Goal: Information Seeking & Learning: Find specific fact

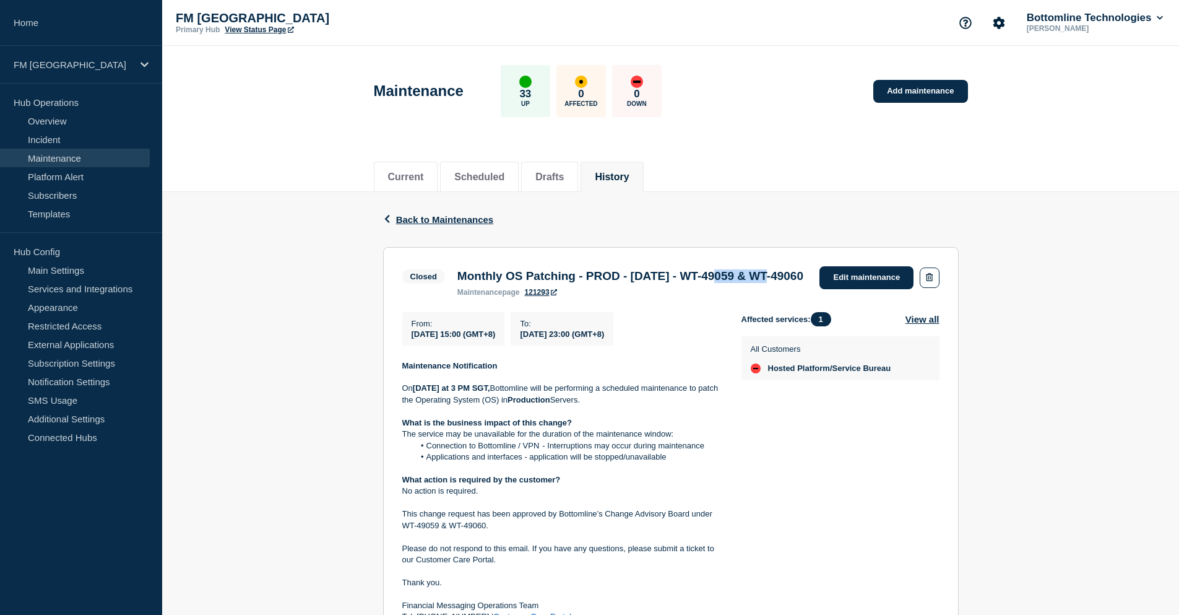
drag, startPoint x: 743, startPoint y: 280, endPoint x: 802, endPoint y: 279, distance: 58.8
click at [802, 279] on h3 "Monthly OS Patching - PROD - [DATE] - WT-49059 & WT-49060" at bounding box center [630, 276] width 346 height 14
copy h3 "WT-49059"
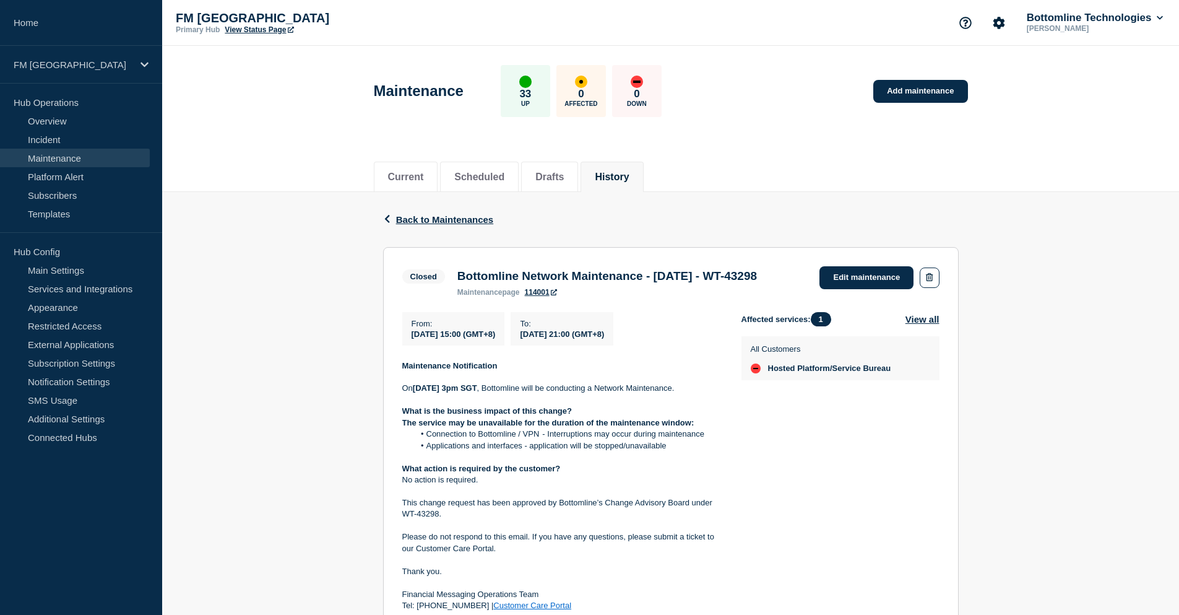
drag, startPoint x: 766, startPoint y: 276, endPoint x: 775, endPoint y: 287, distance: 14.1
click at [757, 283] on h3 "Bottomline Network Maintenance - 09/NOV/24 - WT-43298" at bounding box center [607, 276] width 300 height 14
copy h3 "WT-43298"
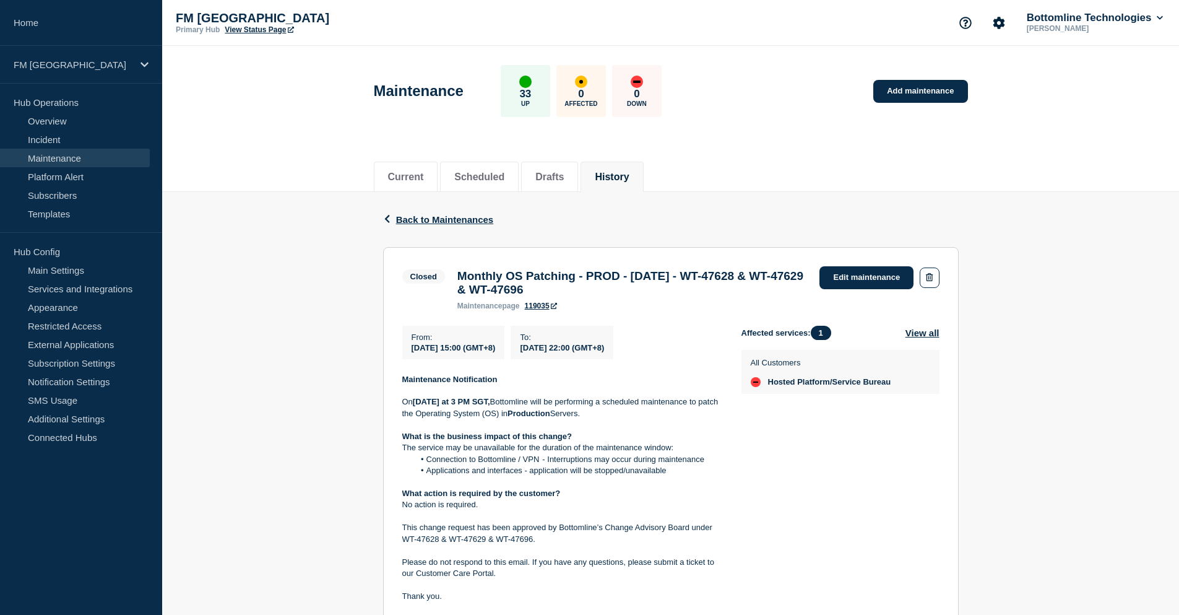
click at [793, 278] on h3 "Monthly OS Patching - PROD - 11/JAN/2025 - WT-47628 & WT-47629 & WT-47696" at bounding box center [632, 282] width 350 height 27
copy h3 "47628"
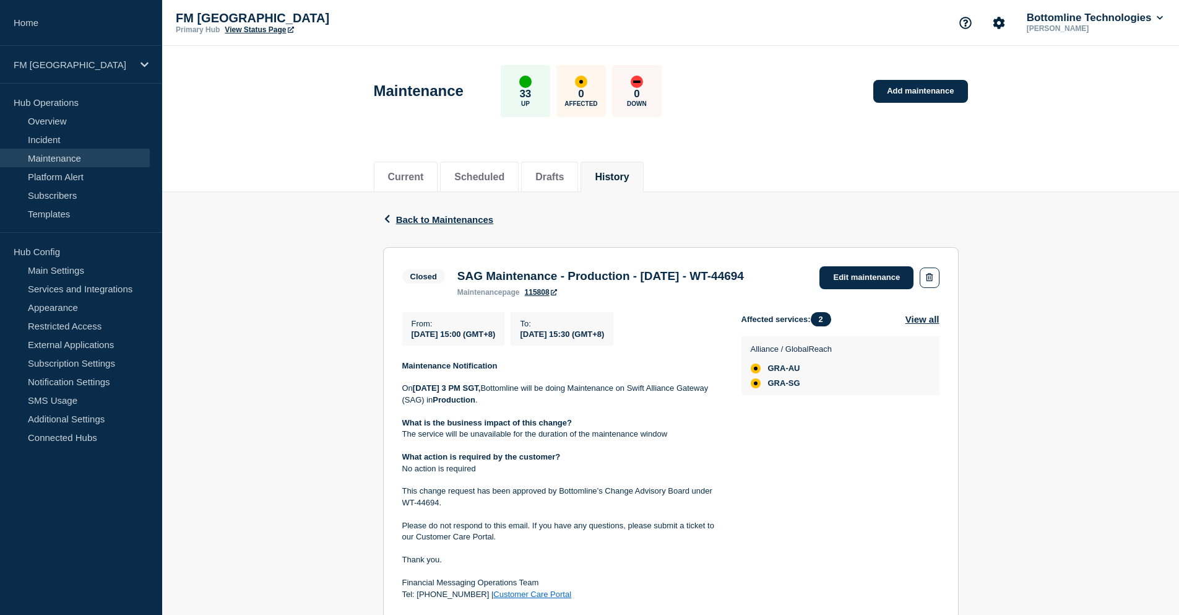
click at [471, 283] on h3 "SAG Maintenance - Production - 19/OCT/2024 - WT-44694" at bounding box center [600, 276] width 287 height 14
copy h3 "44694"
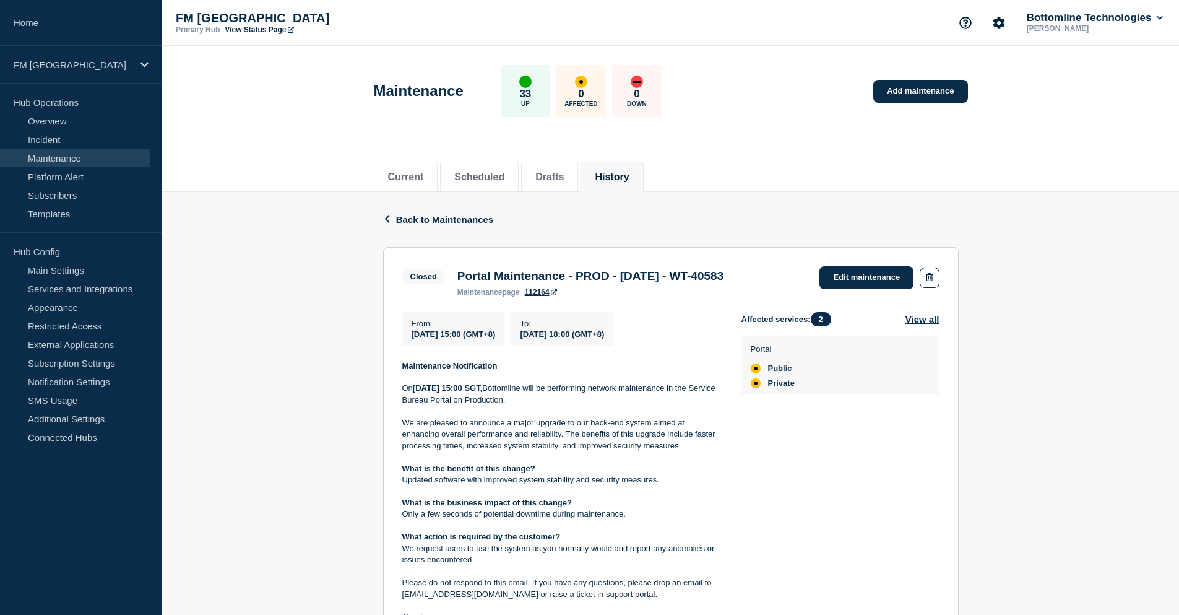
click at [723, 277] on h3 "Portal Maintenance - PROD - [DATE] - WT-40583" at bounding box center [590, 276] width 266 height 14
copy h3 "40583"
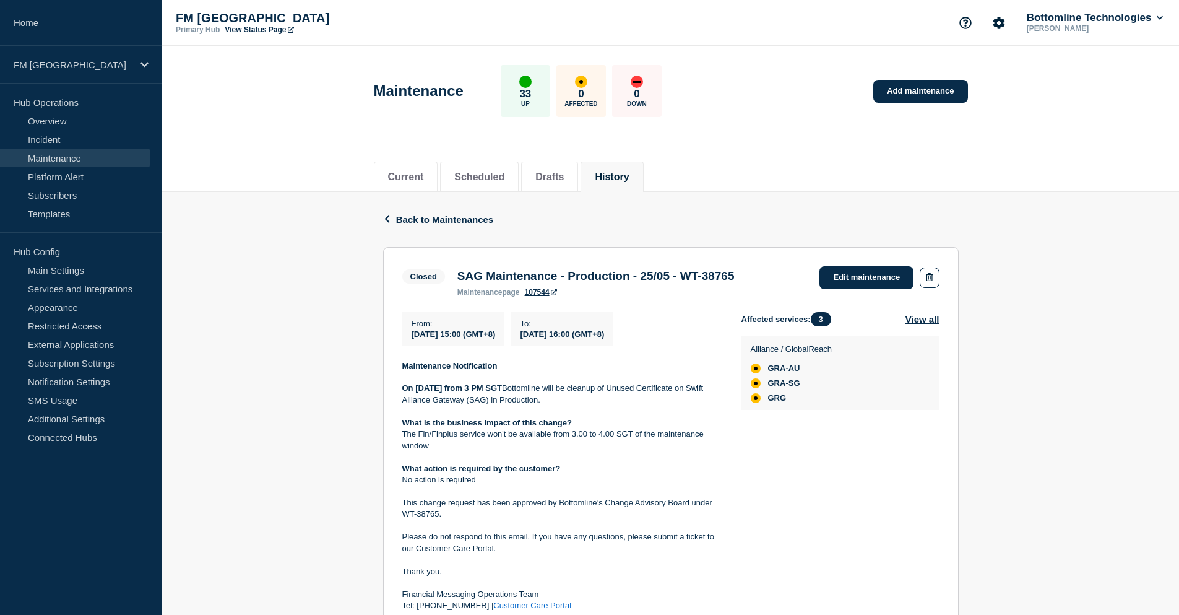
click at [735, 277] on h3 "SAG Maintenance - Production - 25/05 - WT-38765" at bounding box center [595, 276] width 277 height 14
copy h3 "38765"
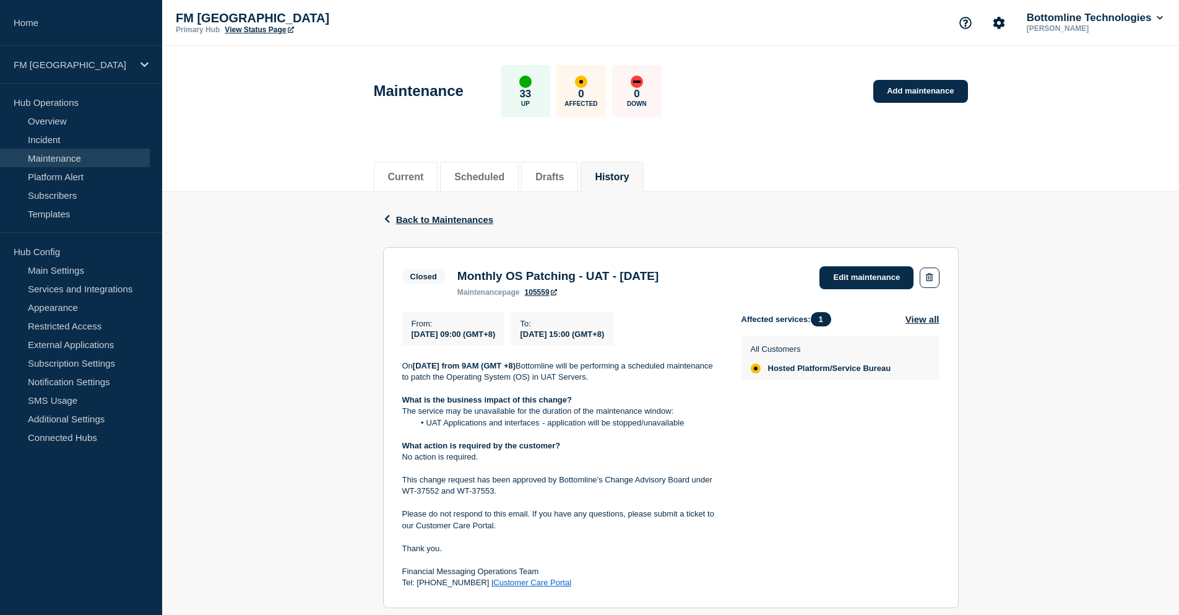
scroll to position [62, 0]
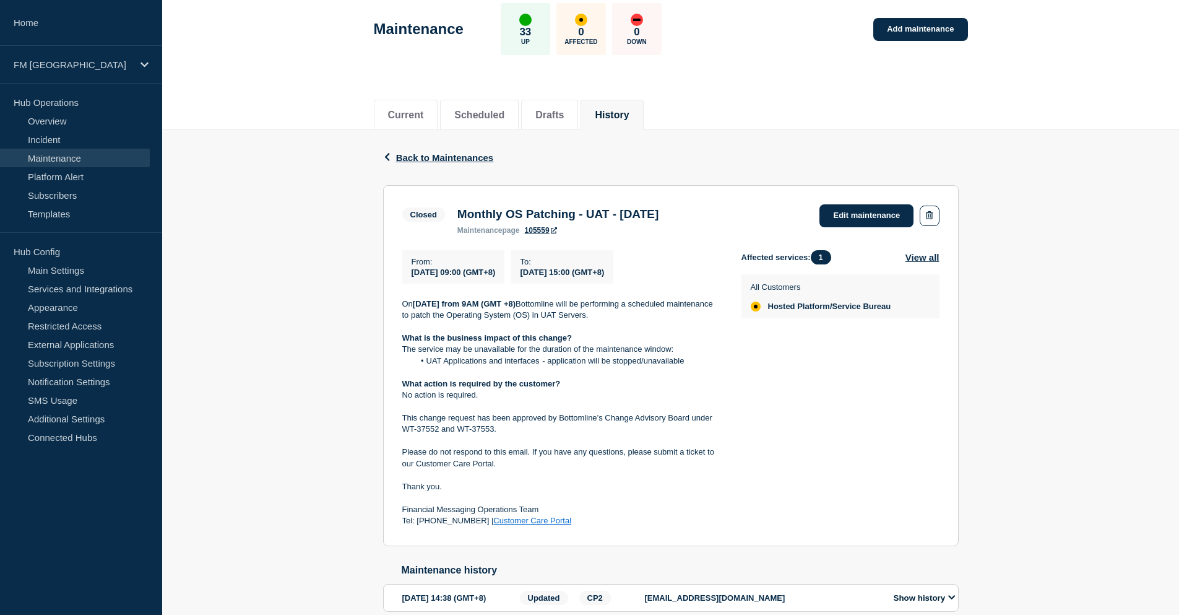
click at [422, 433] on p "This change request has been approved by Bottomline’s Change Advisory Board und…" at bounding box center [561, 423] width 319 height 23
click at [423, 433] on p "This change request has been approved by Bottomline’s Change Advisory Board und…" at bounding box center [561, 423] width 319 height 23
copy p "37552"
drag, startPoint x: 460, startPoint y: 216, endPoint x: 754, endPoint y: 223, distance: 294.7
click at [754, 223] on div "Closed Monthly OS Patching - UAT - [DATE] maintenance page 105559 Edit maintena…" at bounding box center [670, 219] width 537 height 30
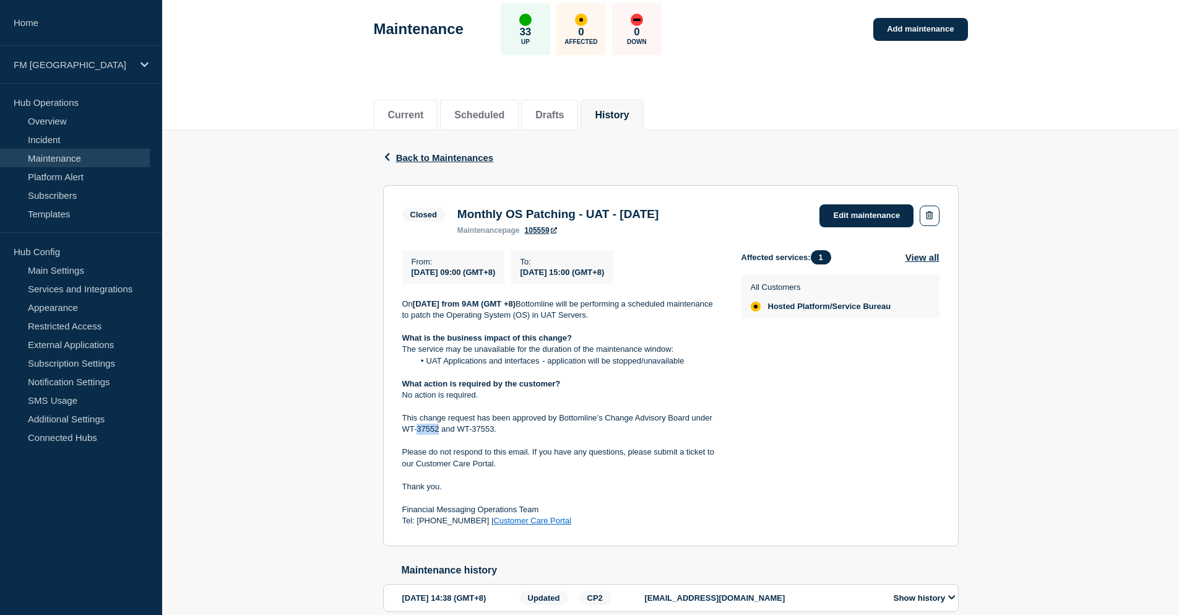
copy h3 "Monthly OS Patching - UAT - [DATE]"
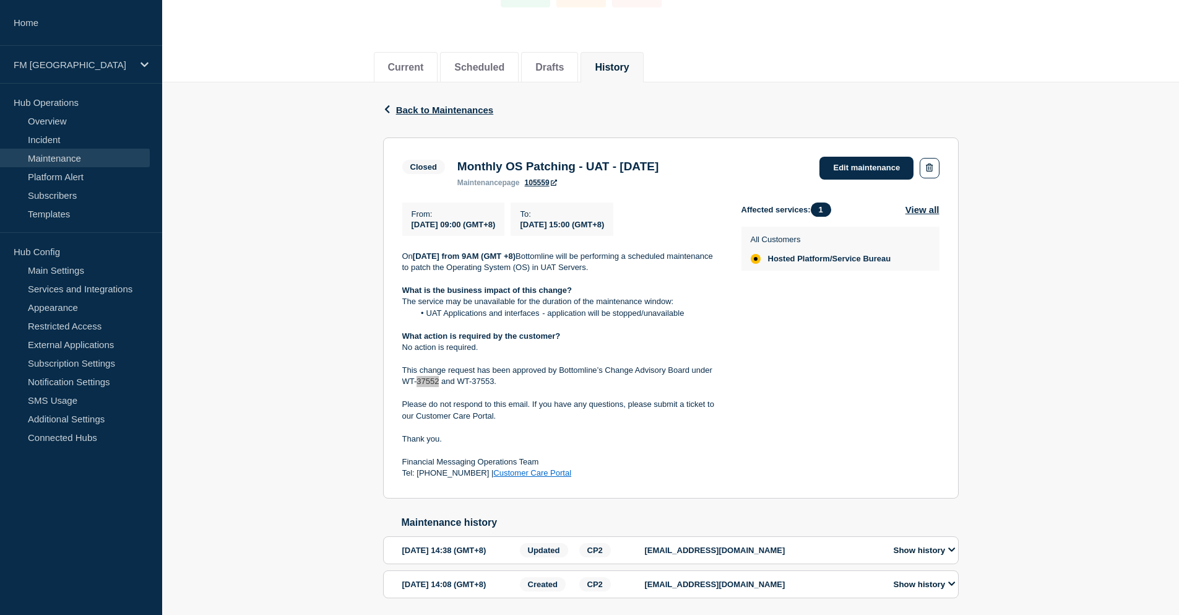
scroll to position [124, 0]
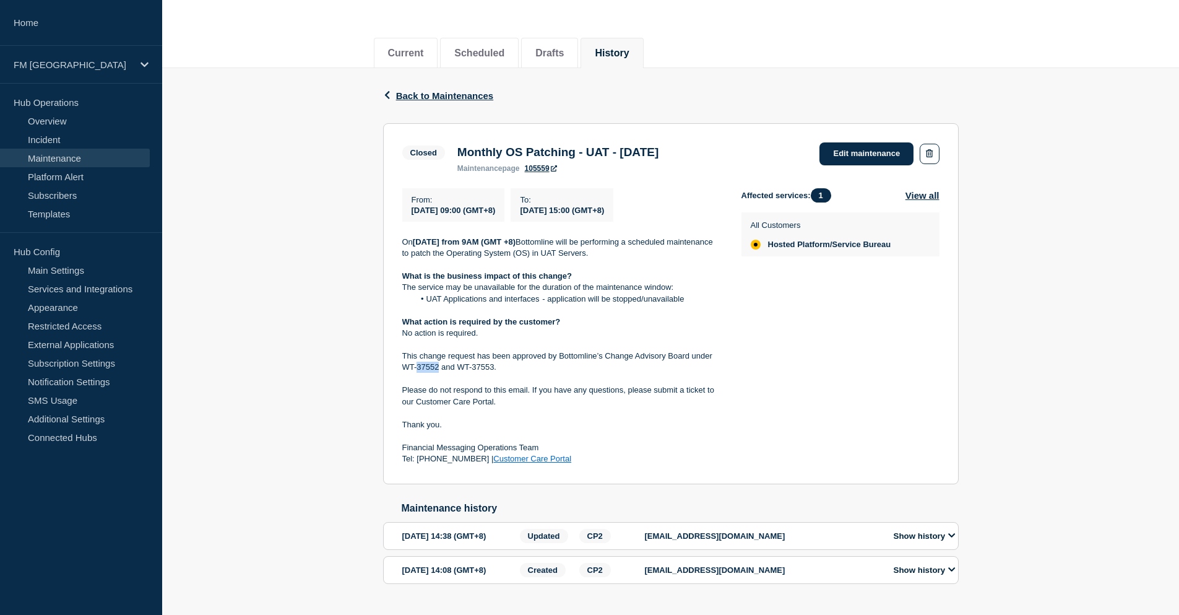
click at [456, 162] on div "Monthly OS Patching - UAT - [DATE] maintenance page 105559" at bounding box center [558, 158] width 214 height 27
drag, startPoint x: 460, startPoint y: 153, endPoint x: 591, endPoint y: 155, distance: 131.2
click at [591, 155] on h3 "Monthly OS Patching - UAT - [DATE]" at bounding box center [557, 152] width 201 height 14
copy h3 "Monthly OS Patching"
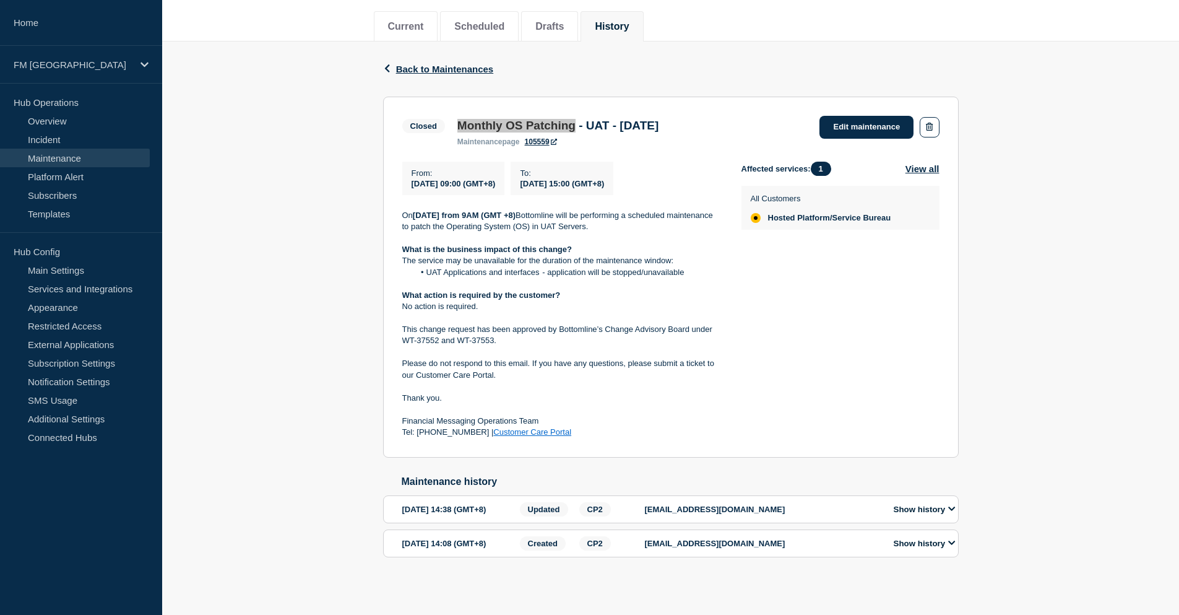
scroll to position [175, 0]
click at [926, 504] on button "Show history" at bounding box center [924, 509] width 69 height 11
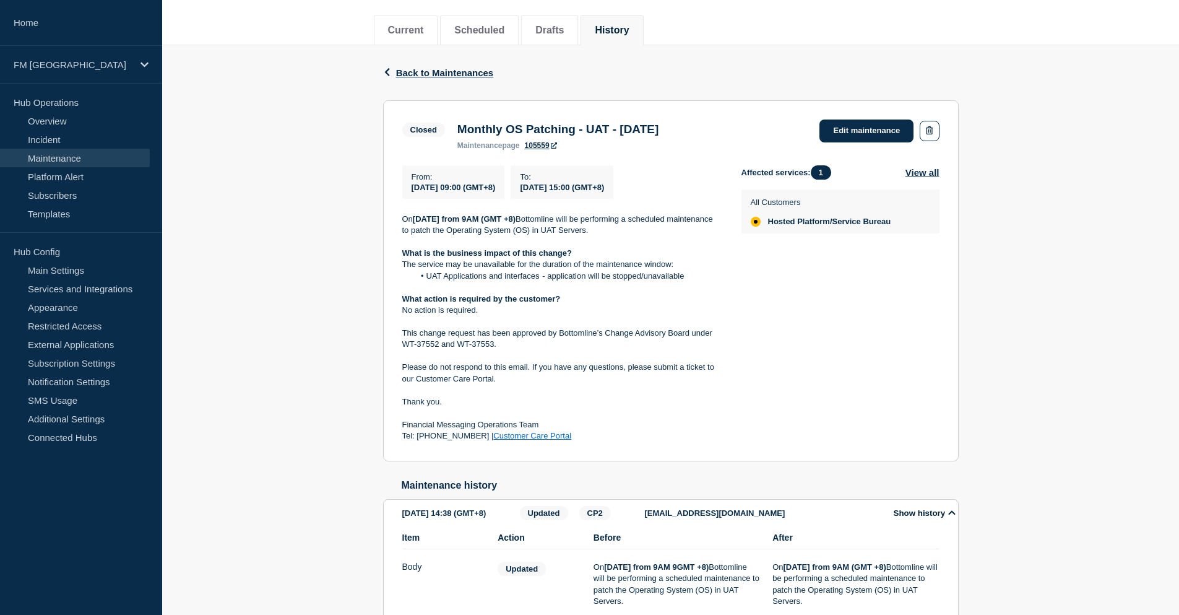
scroll to position [124, 0]
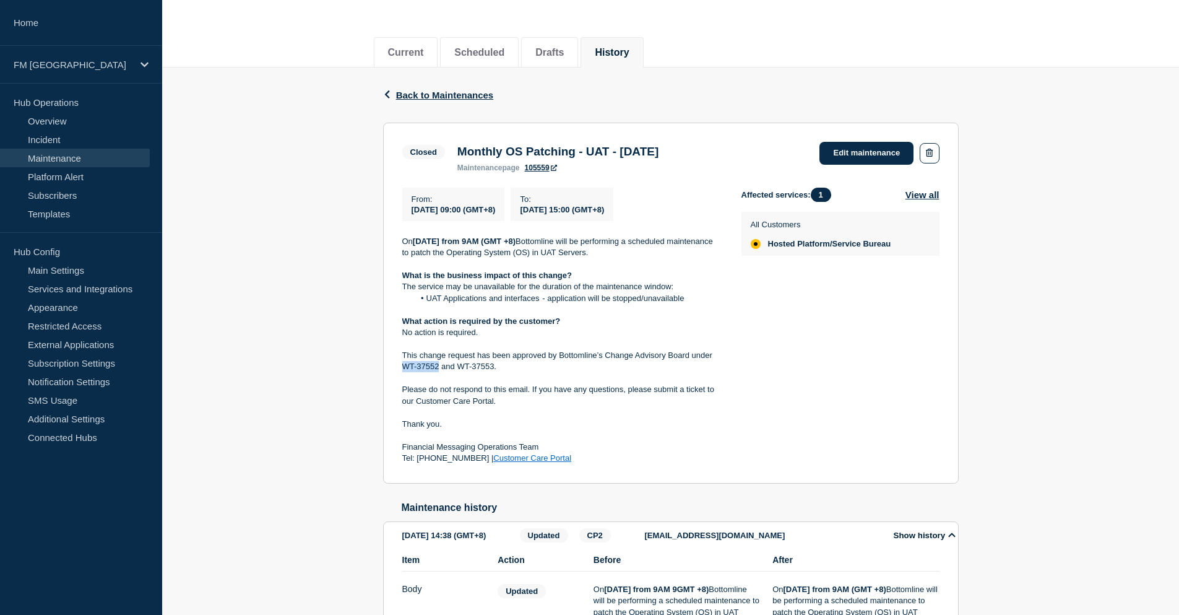
drag, startPoint x: 439, startPoint y: 371, endPoint x: 405, endPoint y: 373, distance: 33.5
click at [405, 373] on p "This change request has been approved by Bottomline’s Change Advisory Board und…" at bounding box center [561, 361] width 319 height 23
drag, startPoint x: 492, startPoint y: 372, endPoint x: 458, endPoint y: 374, distance: 34.1
click at [458, 373] on p "This change request has been approved by Bottomline’s Change Advisory Board und…" at bounding box center [561, 361] width 319 height 23
copy p "WT-37553"
